Goal: Check status: Check status

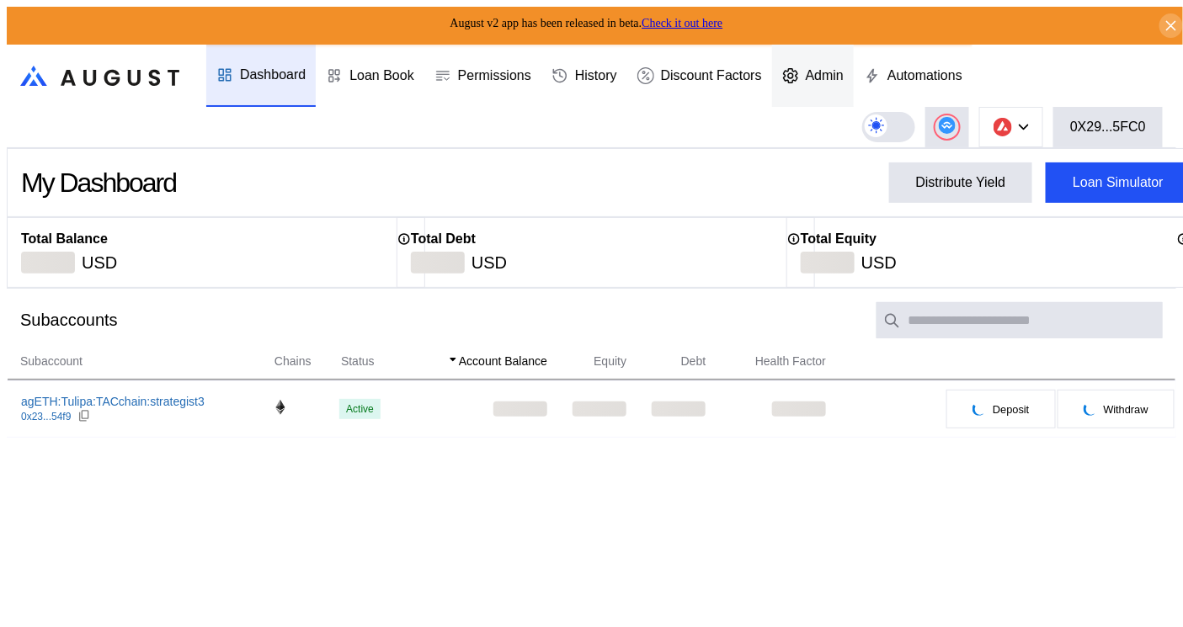
click at [818, 69] on div "Admin" at bounding box center [825, 75] width 38 height 15
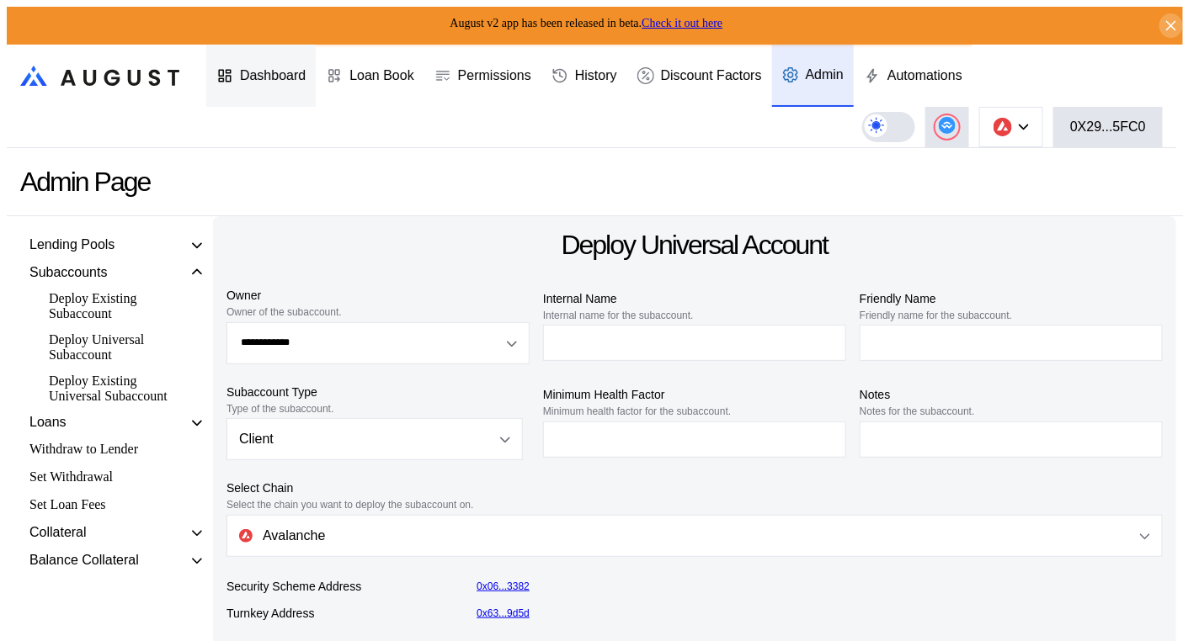
click at [263, 69] on div "Dashboard" at bounding box center [273, 75] width 66 height 15
click at [1144, 129] on button "0X29...5FC0" at bounding box center [1107, 127] width 109 height 40
click at [1100, 120] on div "0X29...5FC0" at bounding box center [1108, 127] width 76 height 15
click at [712, 130] on header ".cls-1 { fill: url(#radial-gradient); } .cls-1, .cls-2 { stroke-width: 0px; } .…" at bounding box center [591, 97] width 1169 height 104
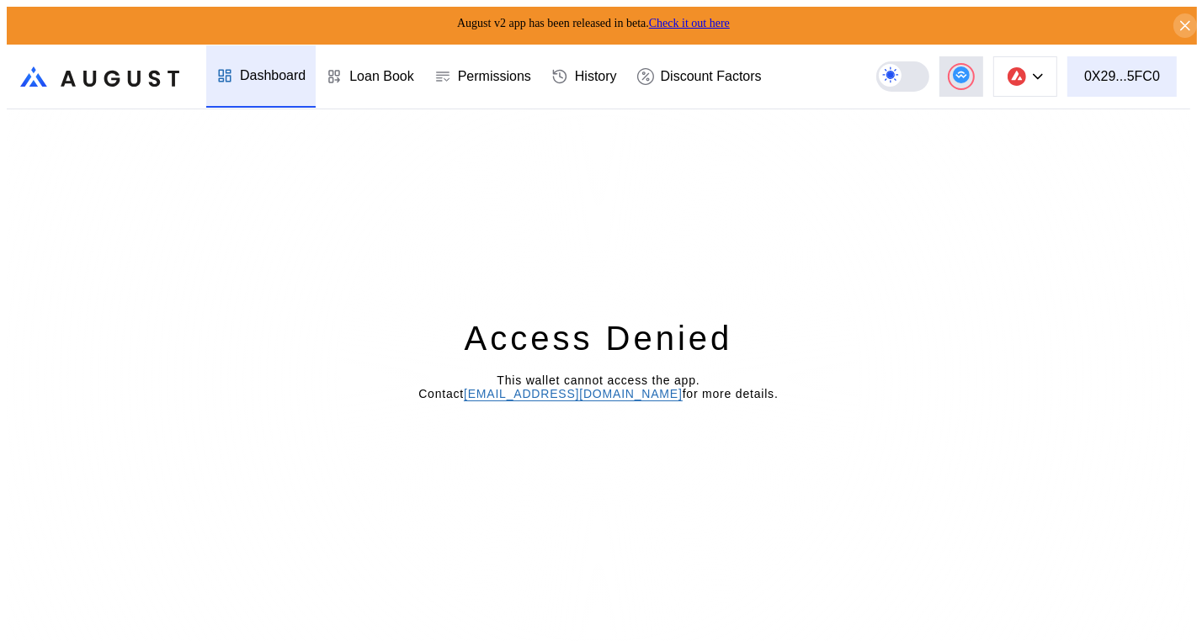
click at [1120, 72] on div "0X29...5FC0" at bounding box center [1122, 76] width 76 height 15
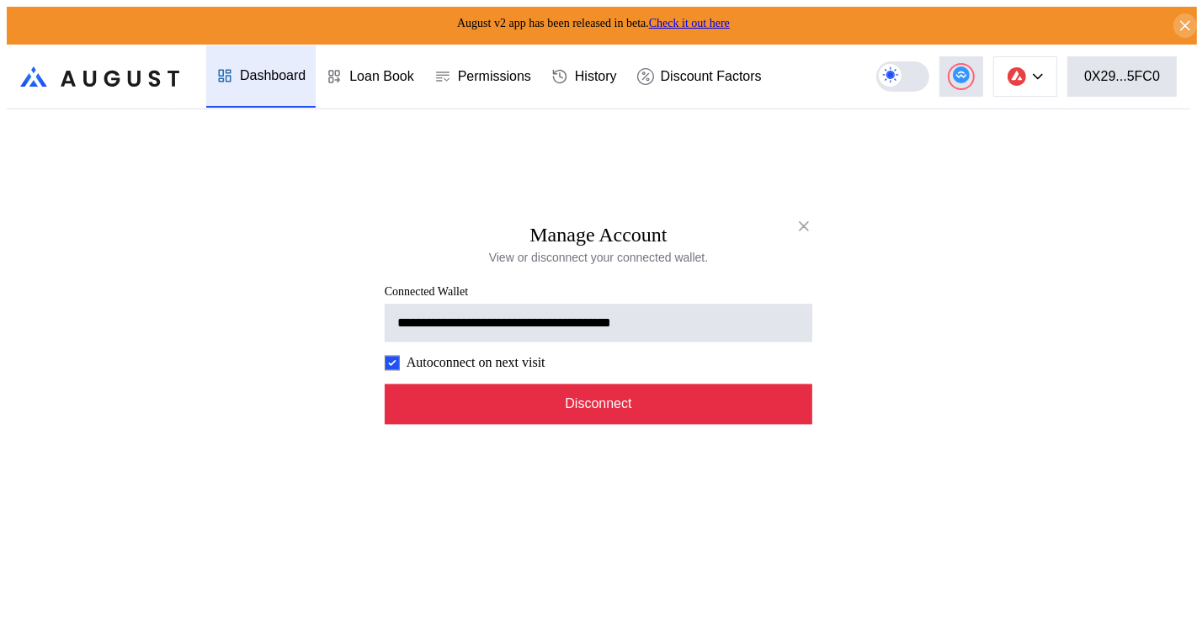
click at [694, 422] on button "Disconnect" at bounding box center [599, 405] width 428 height 40
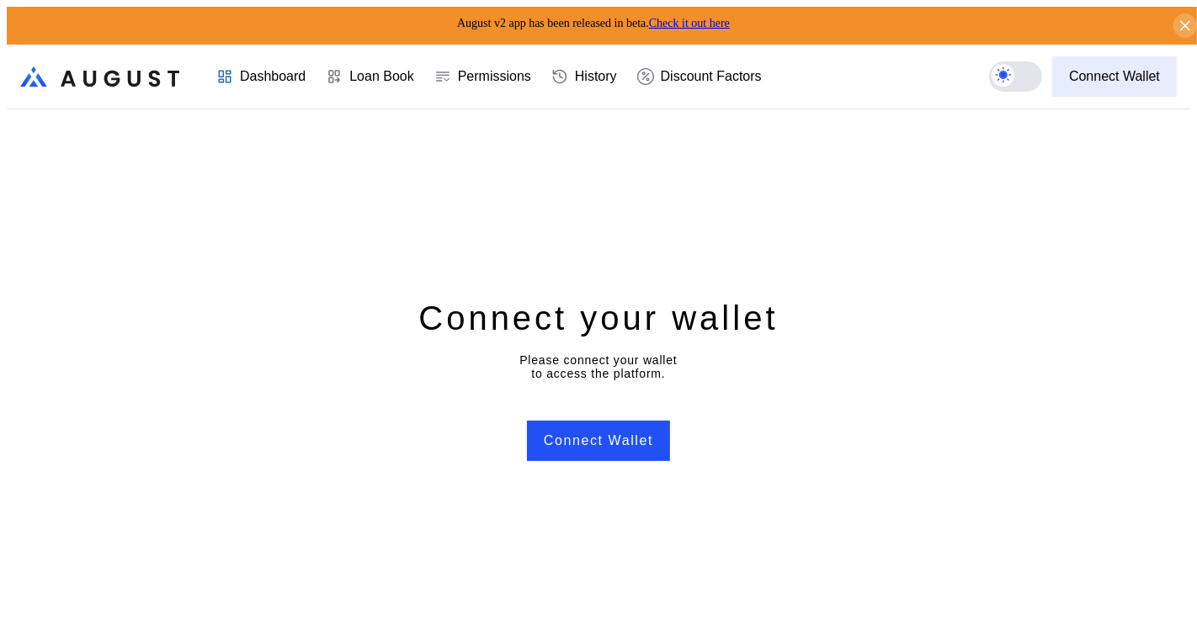
click at [1160, 73] on div "Connect Wallet" at bounding box center [1114, 76] width 91 height 15
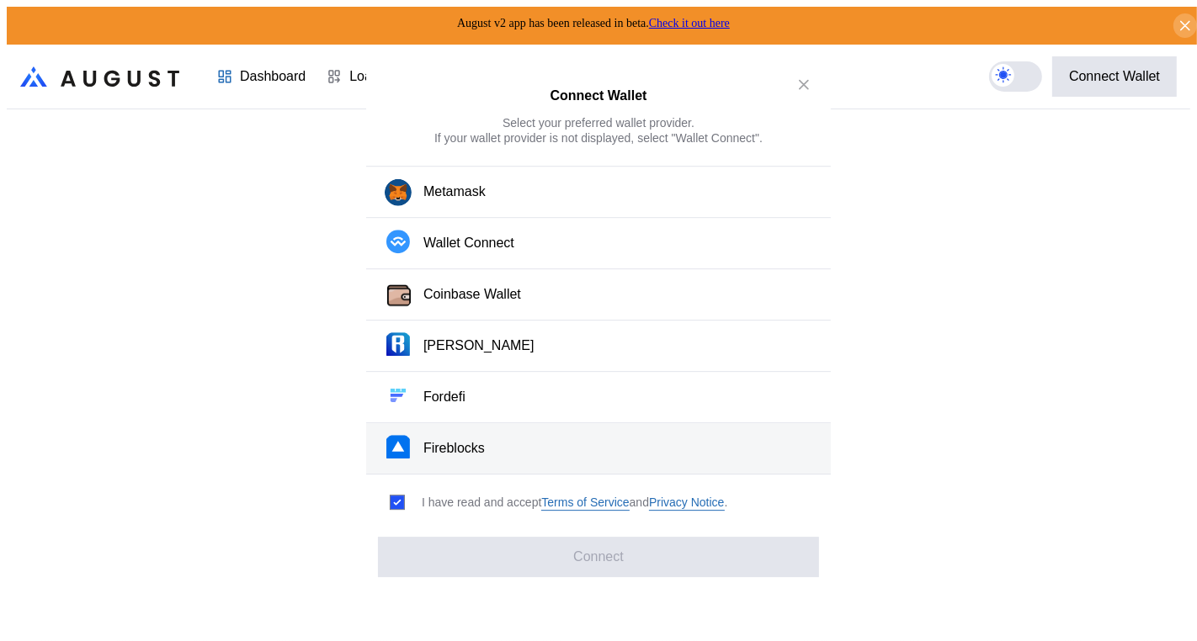
click at [432, 450] on button "Fireblocks" at bounding box center [598, 448] width 465 height 51
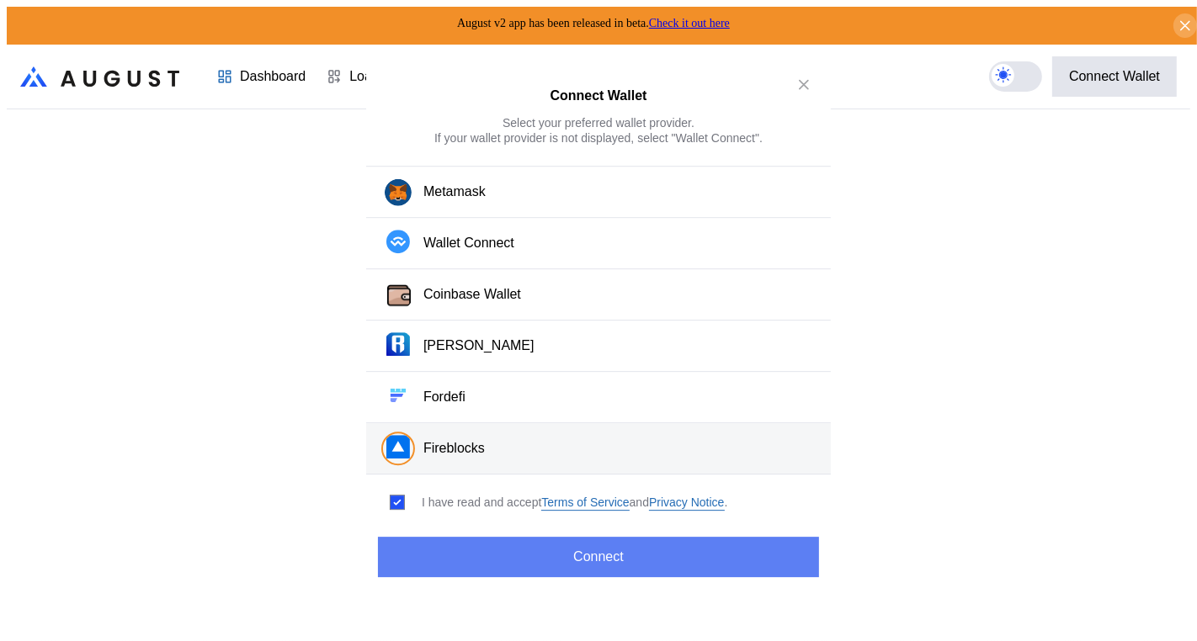
click at [524, 545] on button "Connect" at bounding box center [598, 557] width 441 height 40
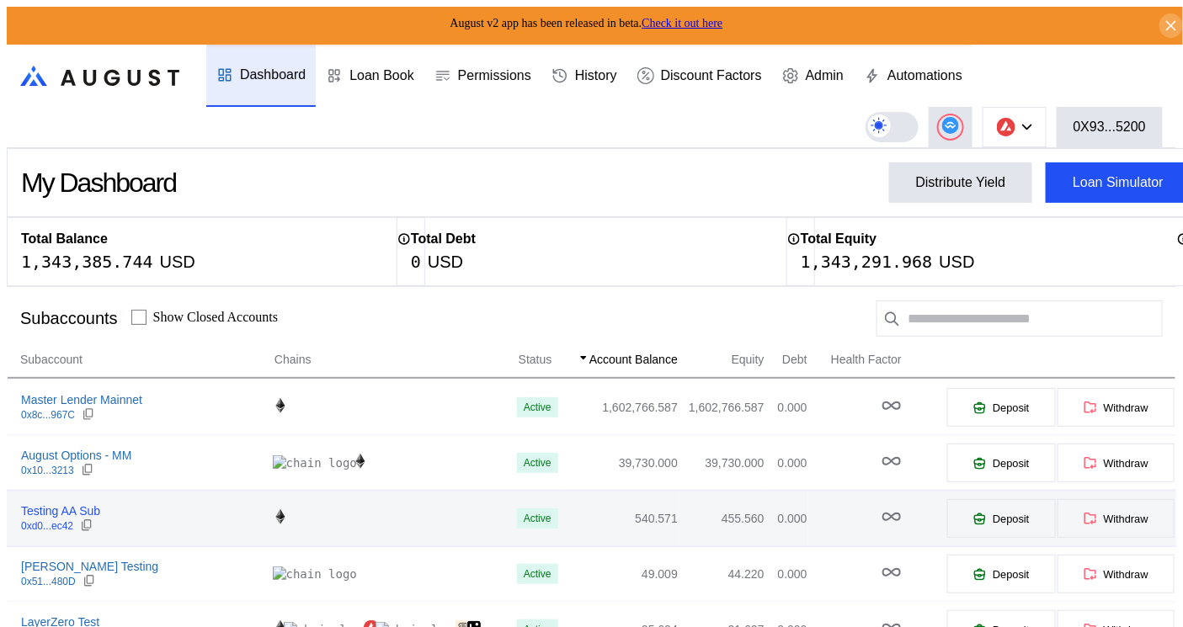
click at [88, 505] on div "Testing AA Sub" at bounding box center [60, 510] width 79 height 15
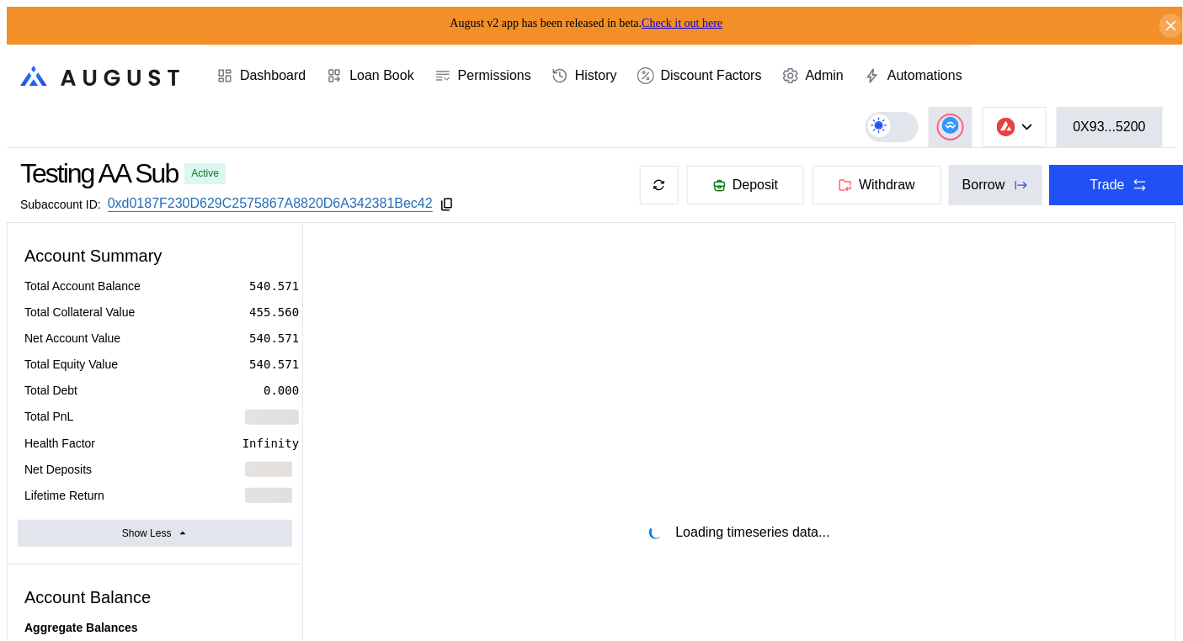
select select "*"
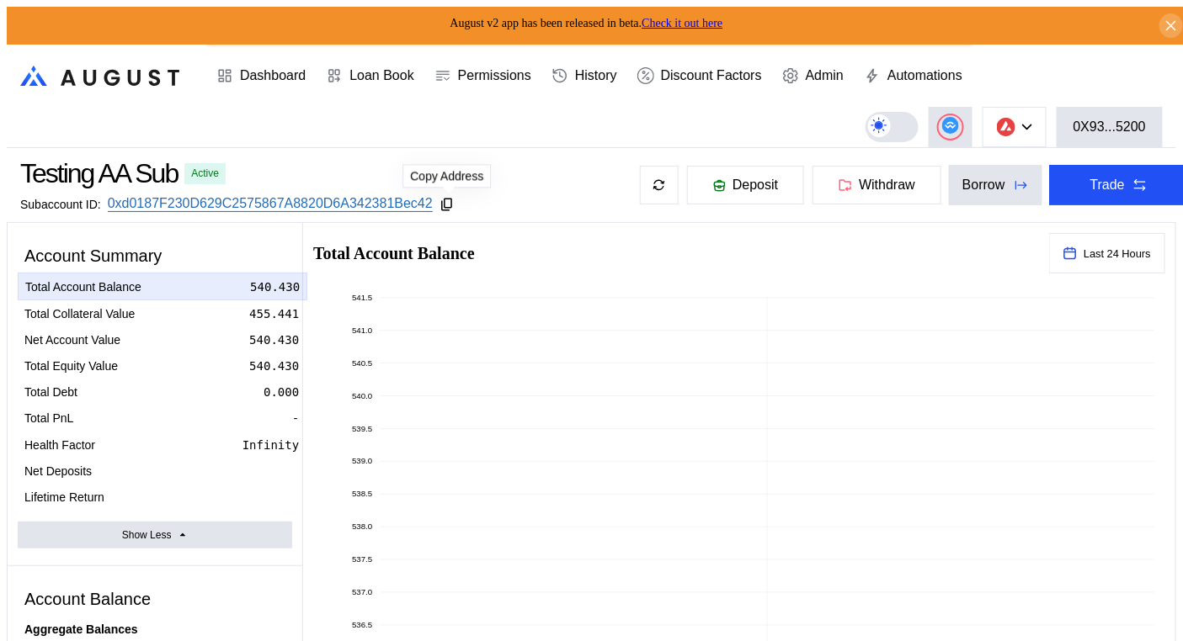
click at [452, 199] on icon at bounding box center [446, 204] width 15 height 15
click at [648, 110] on header ".cls-1 { fill: url(#radial-gradient); } .cls-1, .cls-2 { stroke-width: 0px; } .…" at bounding box center [591, 97] width 1169 height 104
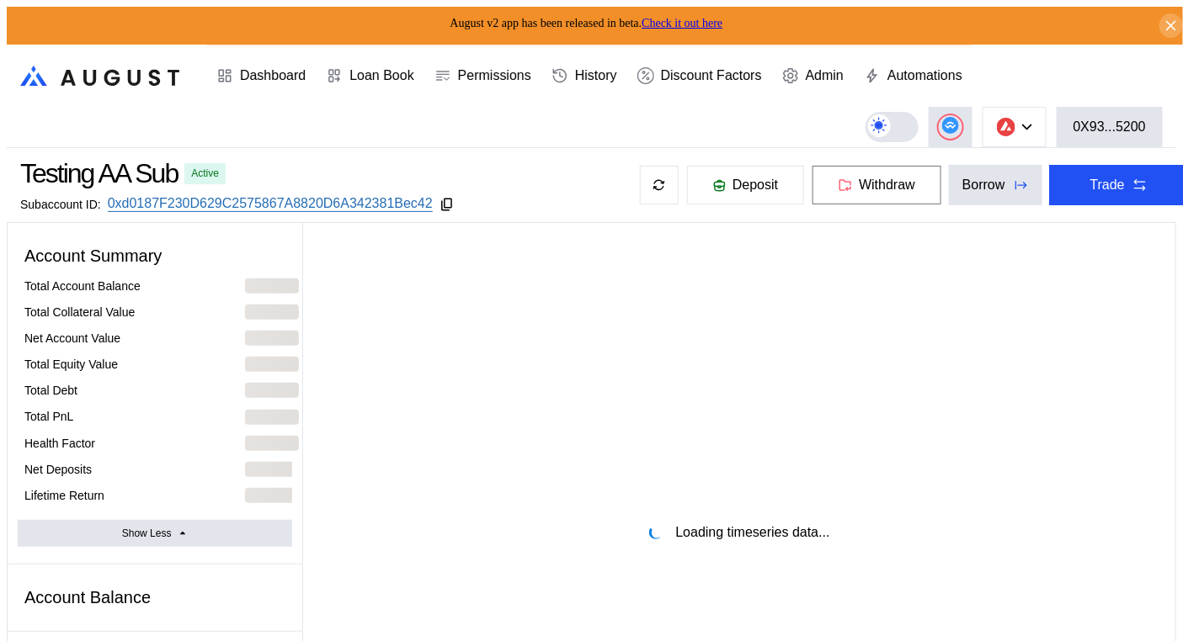
select select "*"
